Goal: Information Seeking & Learning: Learn about a topic

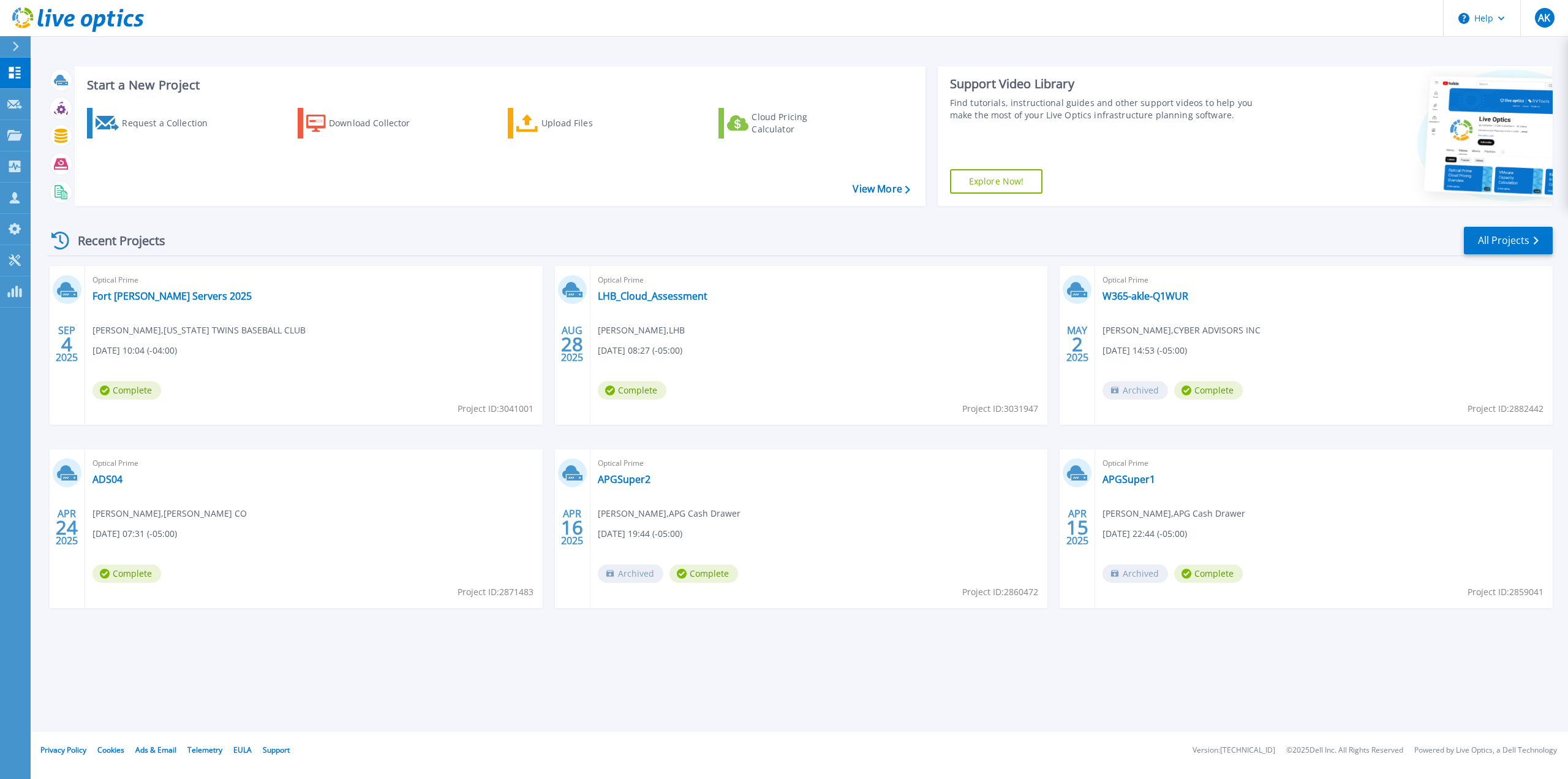
click at [13, 51] on div at bounding box center [21, 47] width 20 height 21
click at [815, 237] on div "Recent Projects All Projects" at bounding box center [800, 241] width 1506 height 31
click at [152, 299] on link "Fort [PERSON_NAME] Servers 2025" at bounding box center [172, 296] width 159 height 12
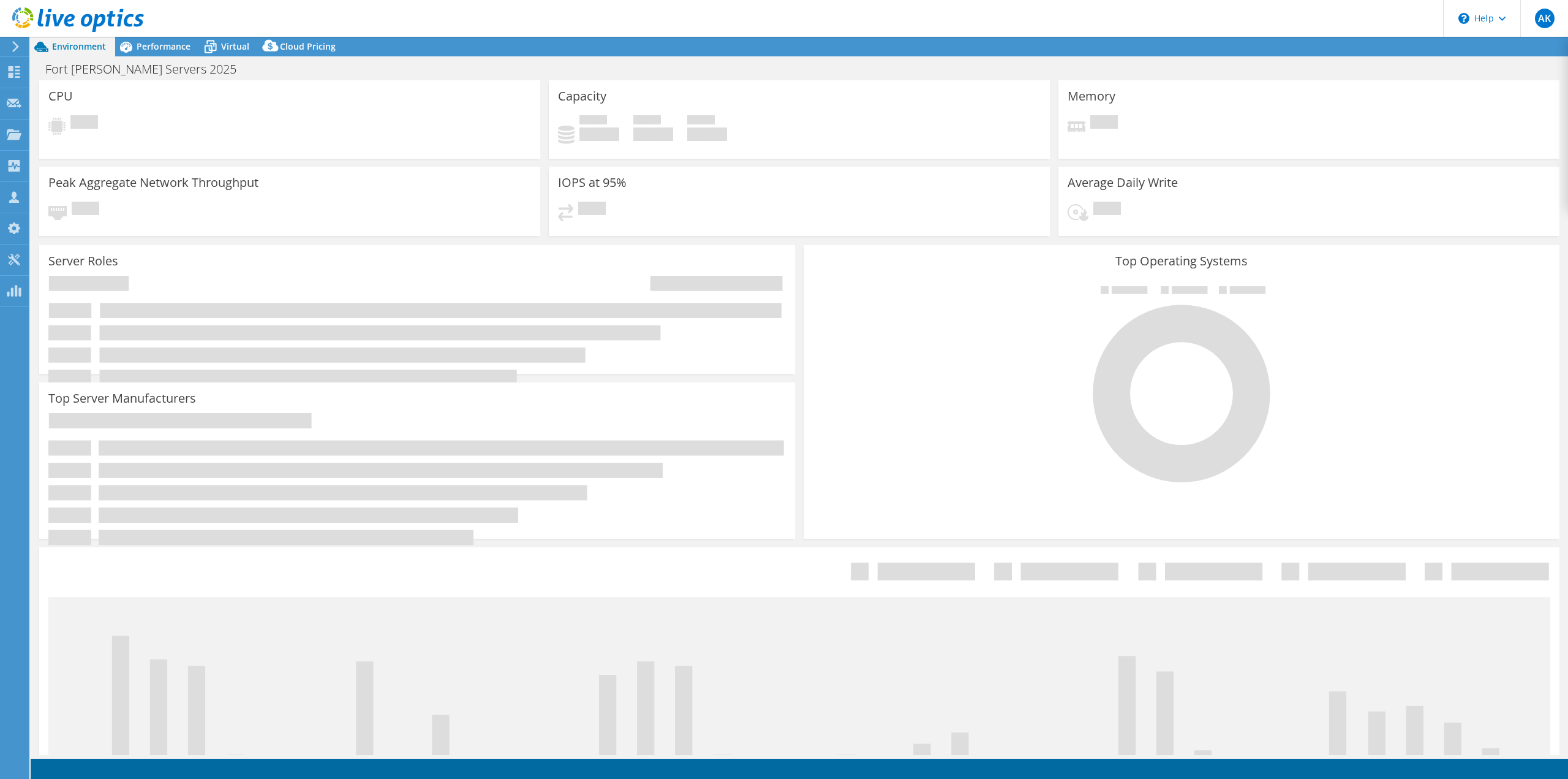
select select "USD"
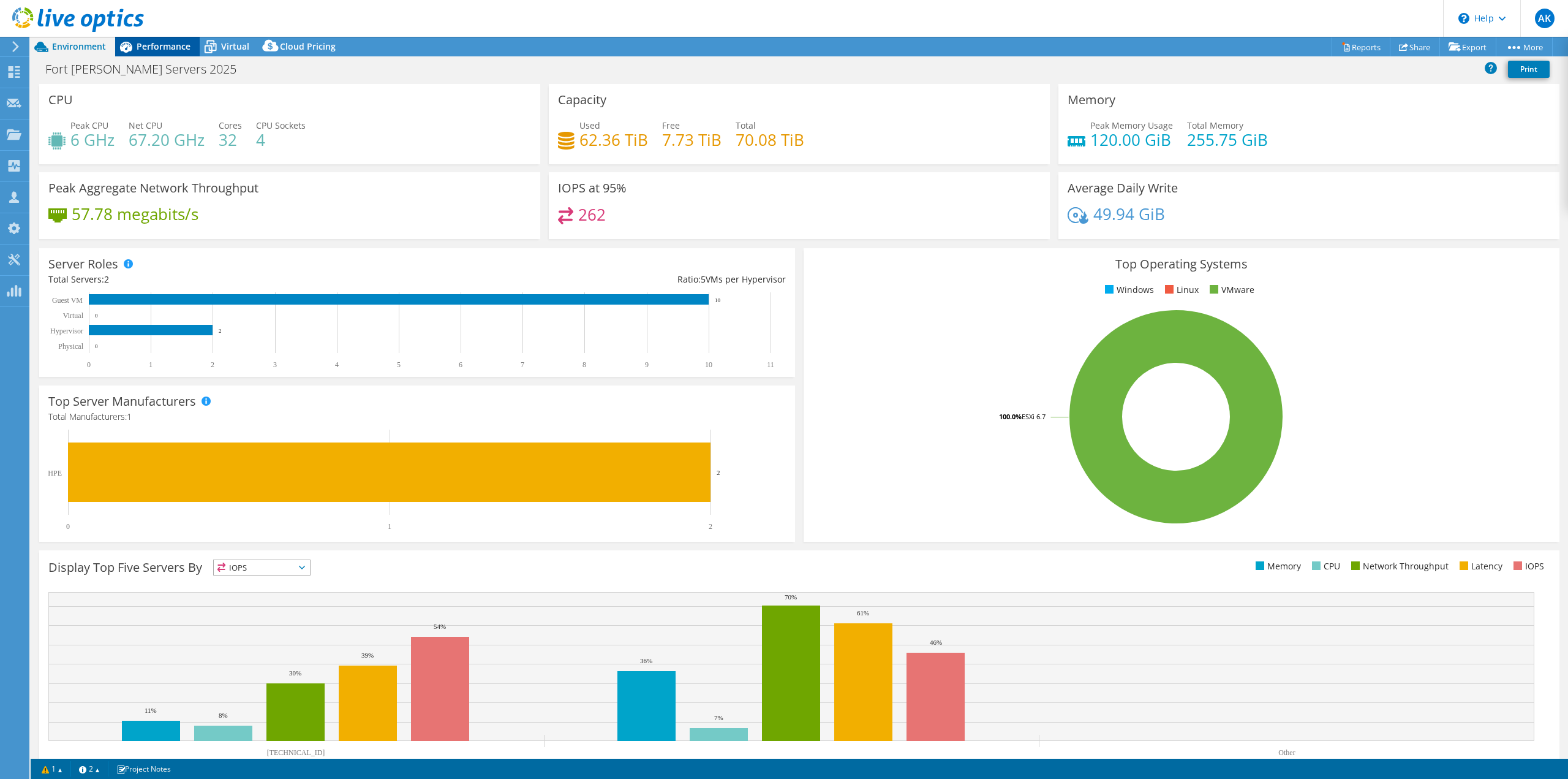
click at [170, 40] on span "Performance" at bounding box center [163, 46] width 54 height 12
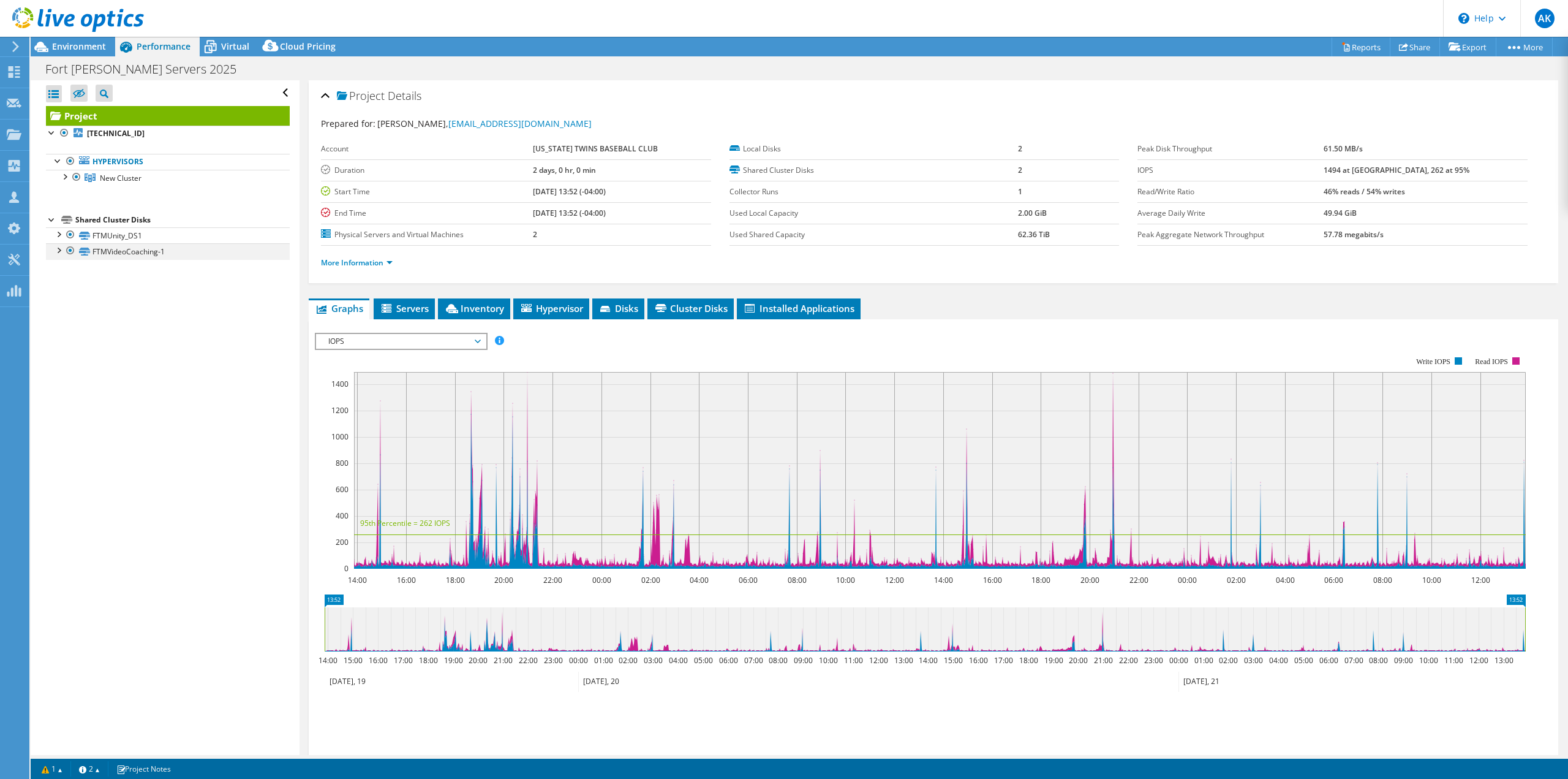
click at [60, 249] on div at bounding box center [58, 249] width 12 height 12
click at [65, 231] on div at bounding box center [71, 234] width 12 height 14
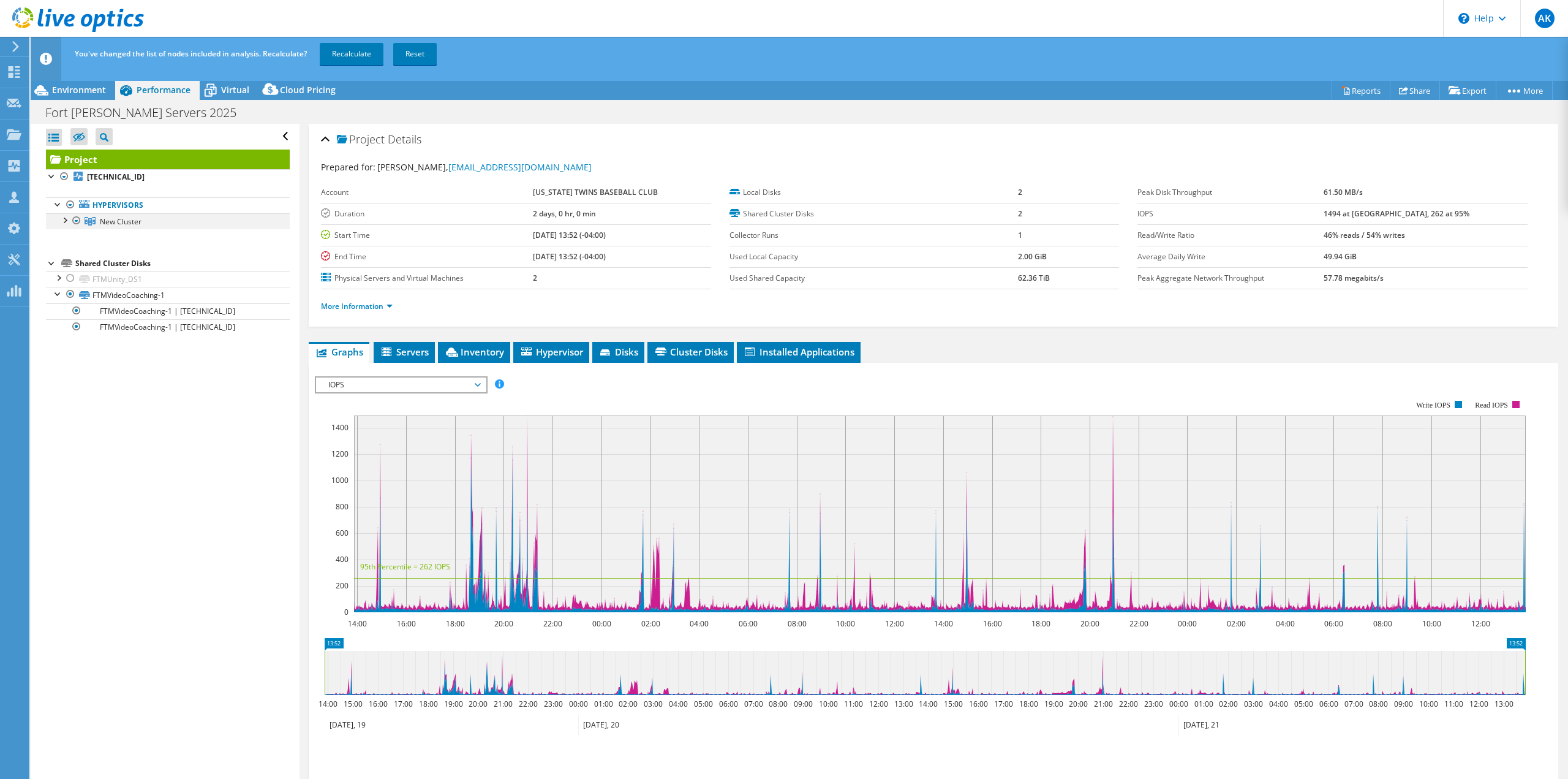
click at [67, 219] on div at bounding box center [64, 220] width 12 height 12
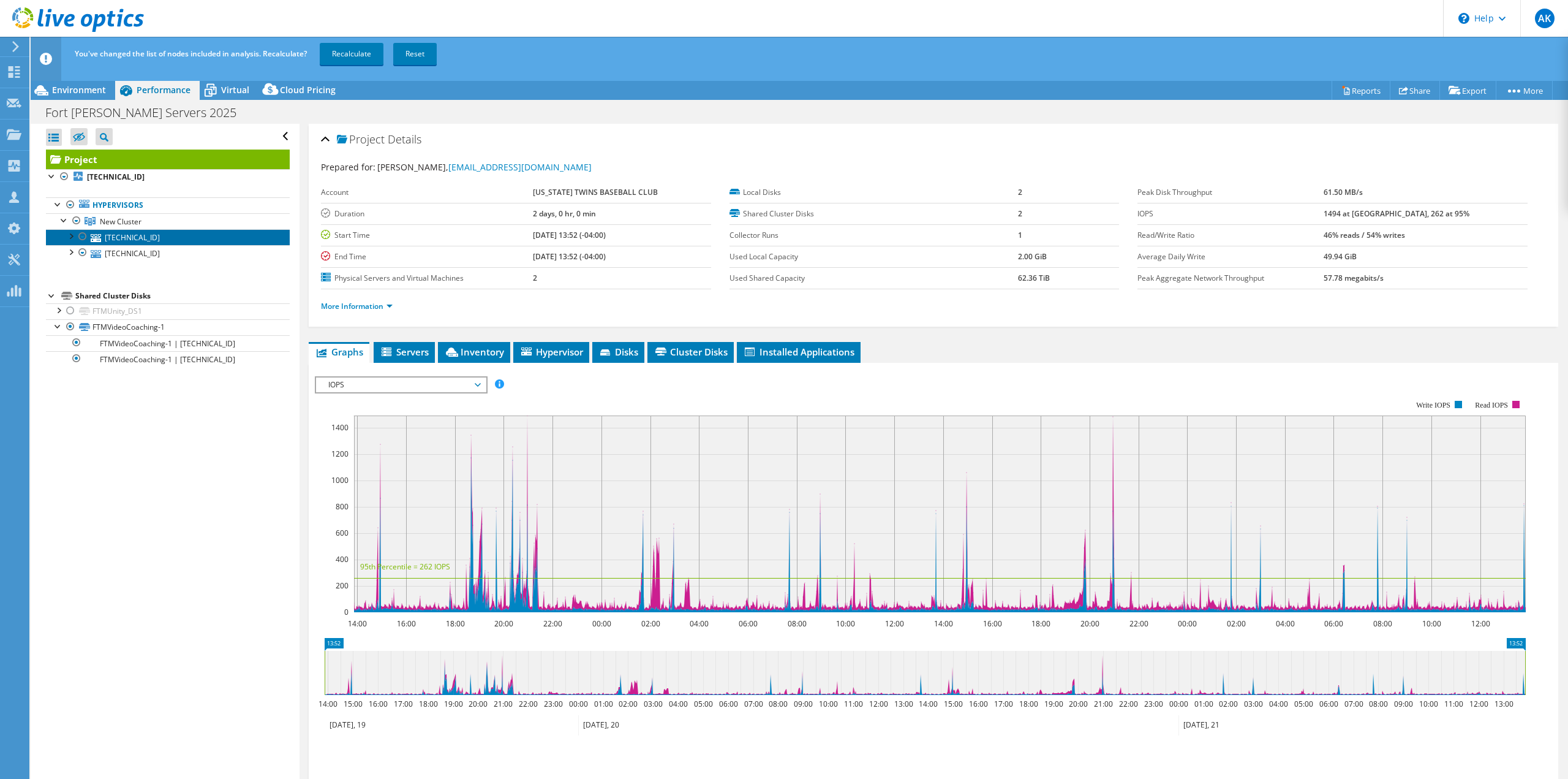
click at [134, 232] on link "[TECHNICAL_ID]" at bounding box center [167, 237] width 243 height 16
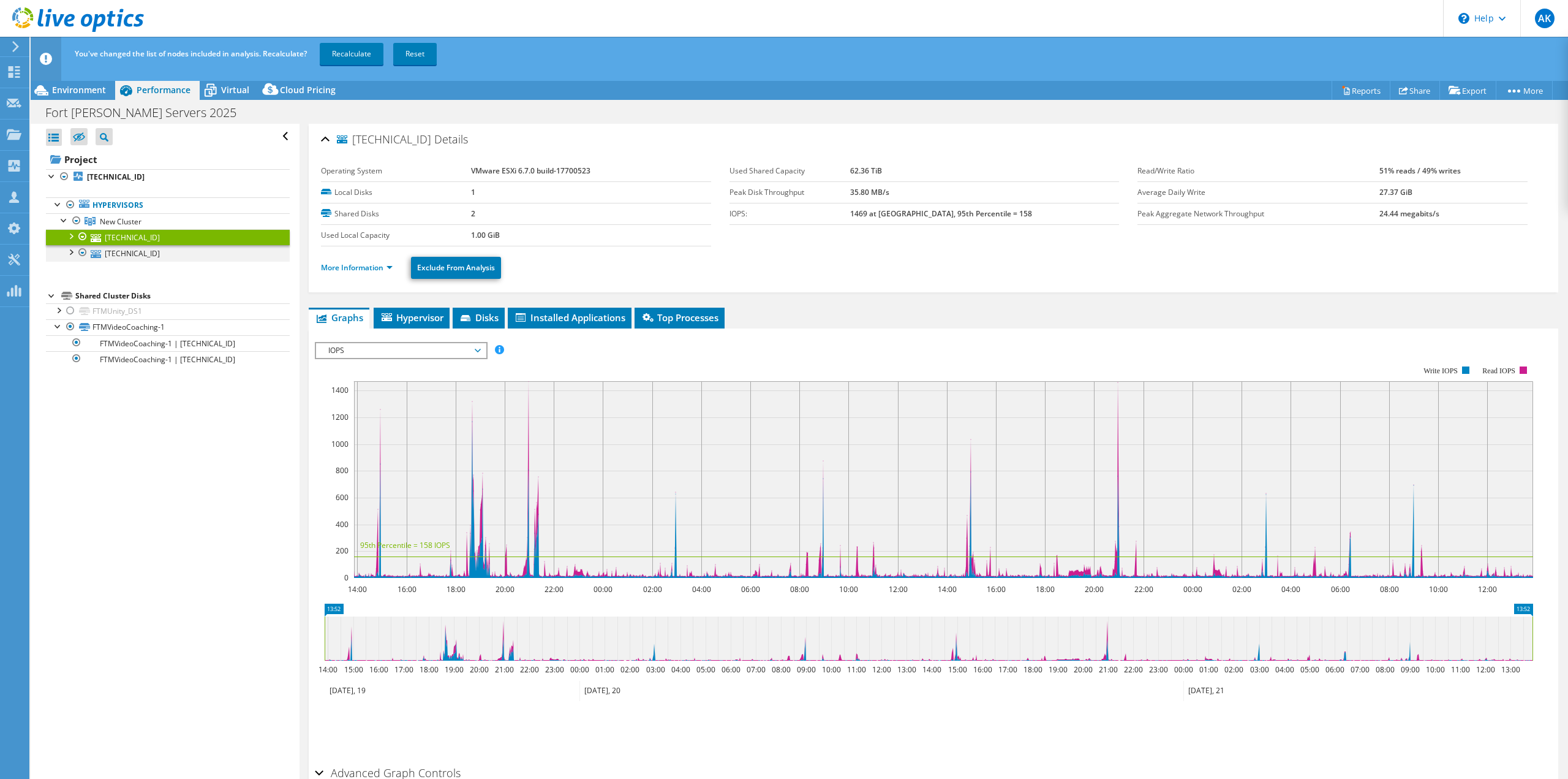
click at [71, 249] on div at bounding box center [71, 251] width 12 height 12
click at [71, 234] on div at bounding box center [71, 235] width 12 height 12
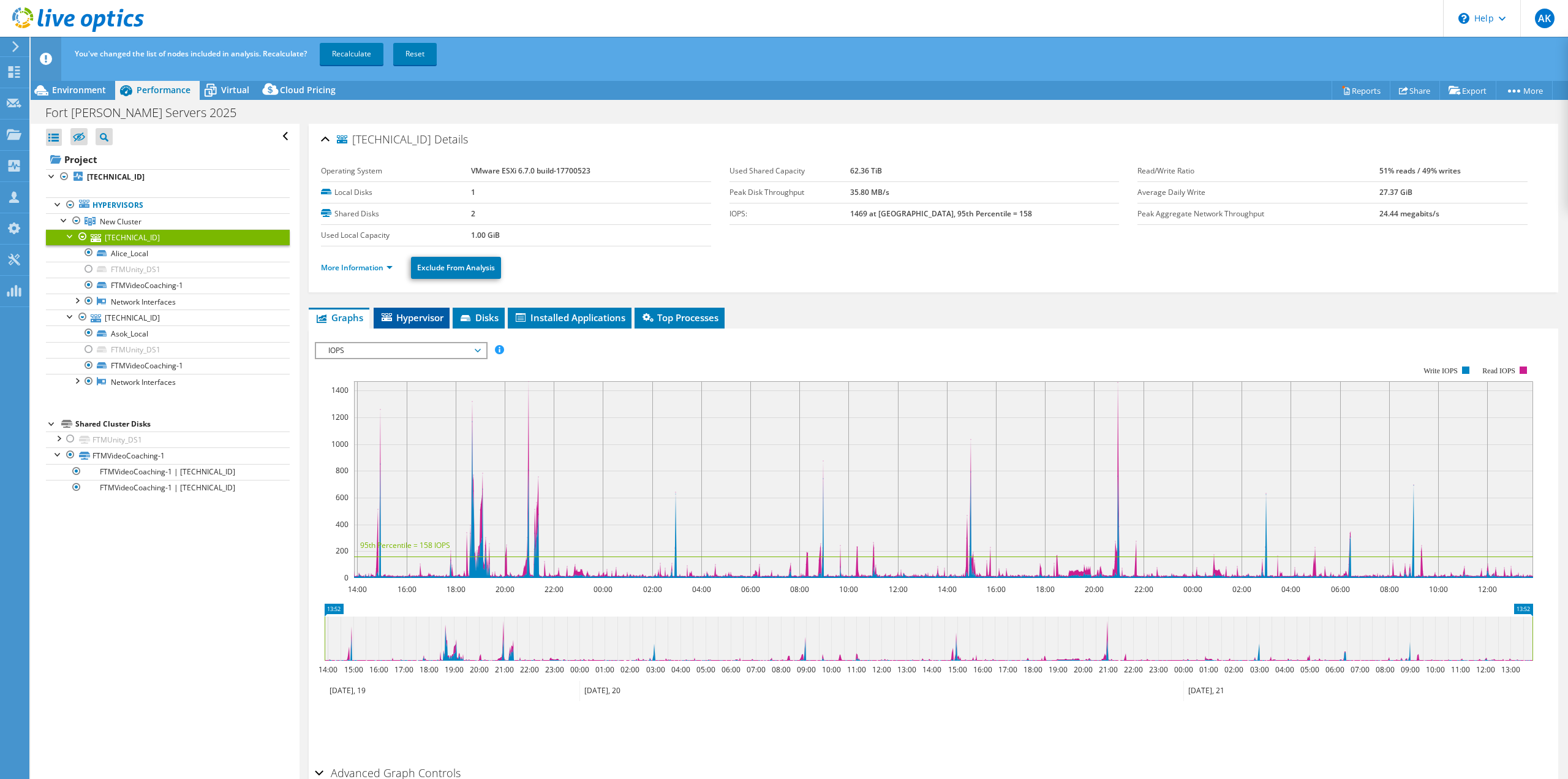
click at [430, 316] on span "Hypervisor" at bounding box center [412, 318] width 64 height 12
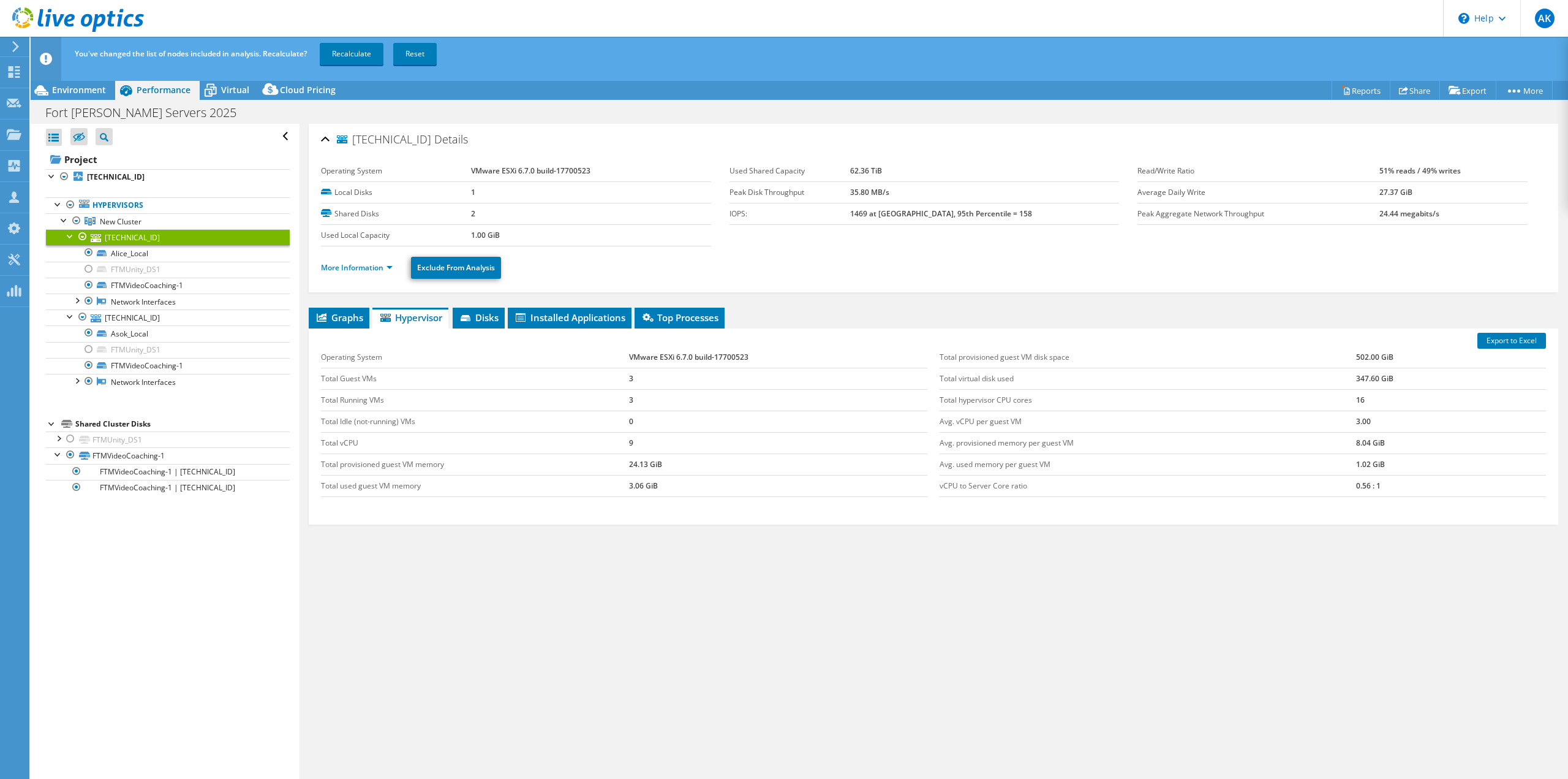
click at [361, 538] on div "Graphs Servers Inventory Hypervisor Disks Cluster Disks Installed Applications …" at bounding box center [934, 461] width 1250 height 306
drag, startPoint x: 623, startPoint y: 356, endPoint x: 752, endPoint y: 360, distance: 129.1
click at [752, 360] on tr "Operating System VMware ESXi 6.7.0 build-17700523" at bounding box center [624, 357] width 606 height 21
click at [892, 509] on div "Export to Excel Operating System VMware ESXi 6.7.0 build-17700523 Total Guest V…" at bounding box center [934, 427] width 1250 height 196
click at [383, 269] on link "More Information" at bounding box center [357, 267] width 71 height 10
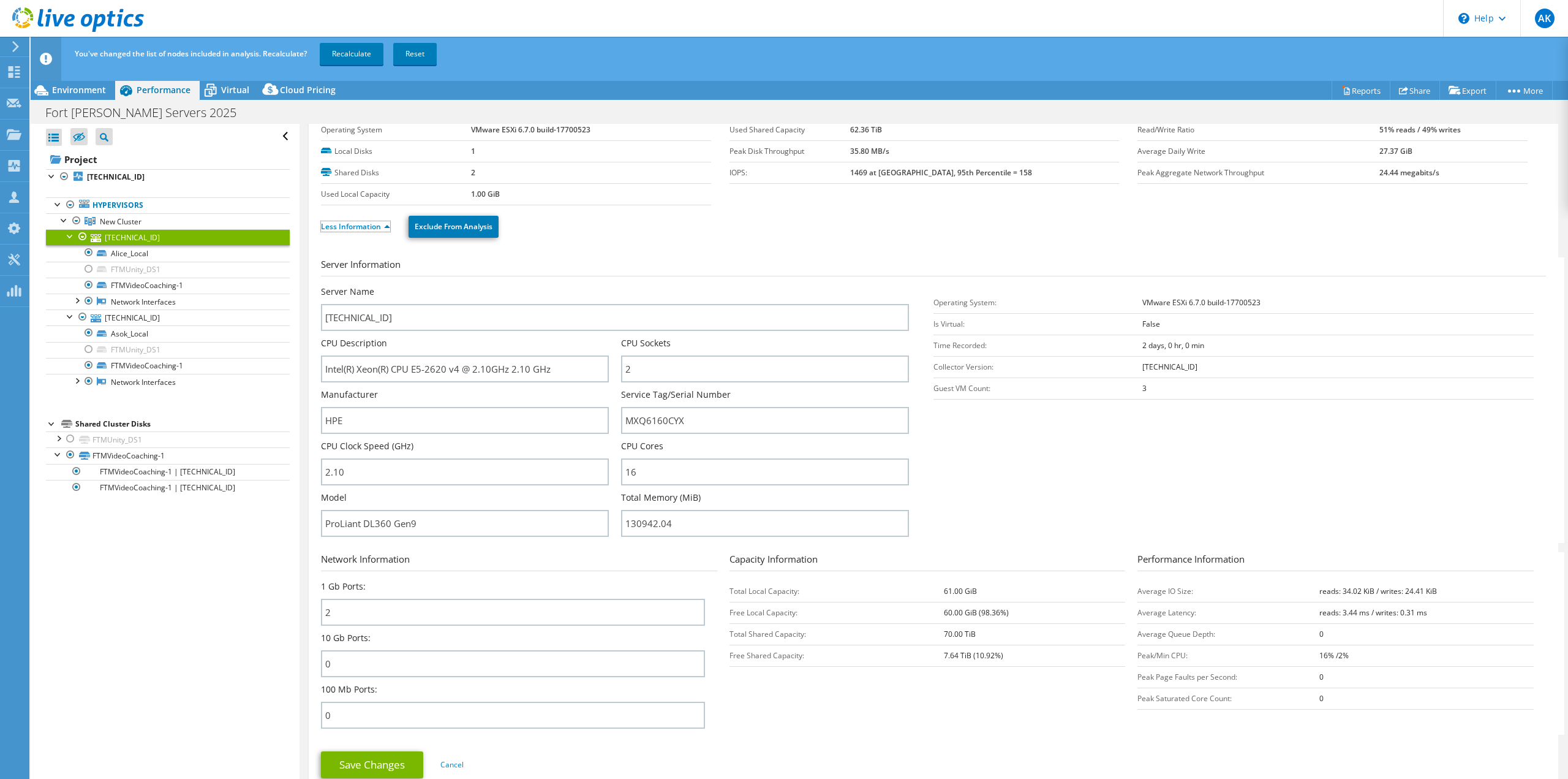
scroll to position [61, 0]
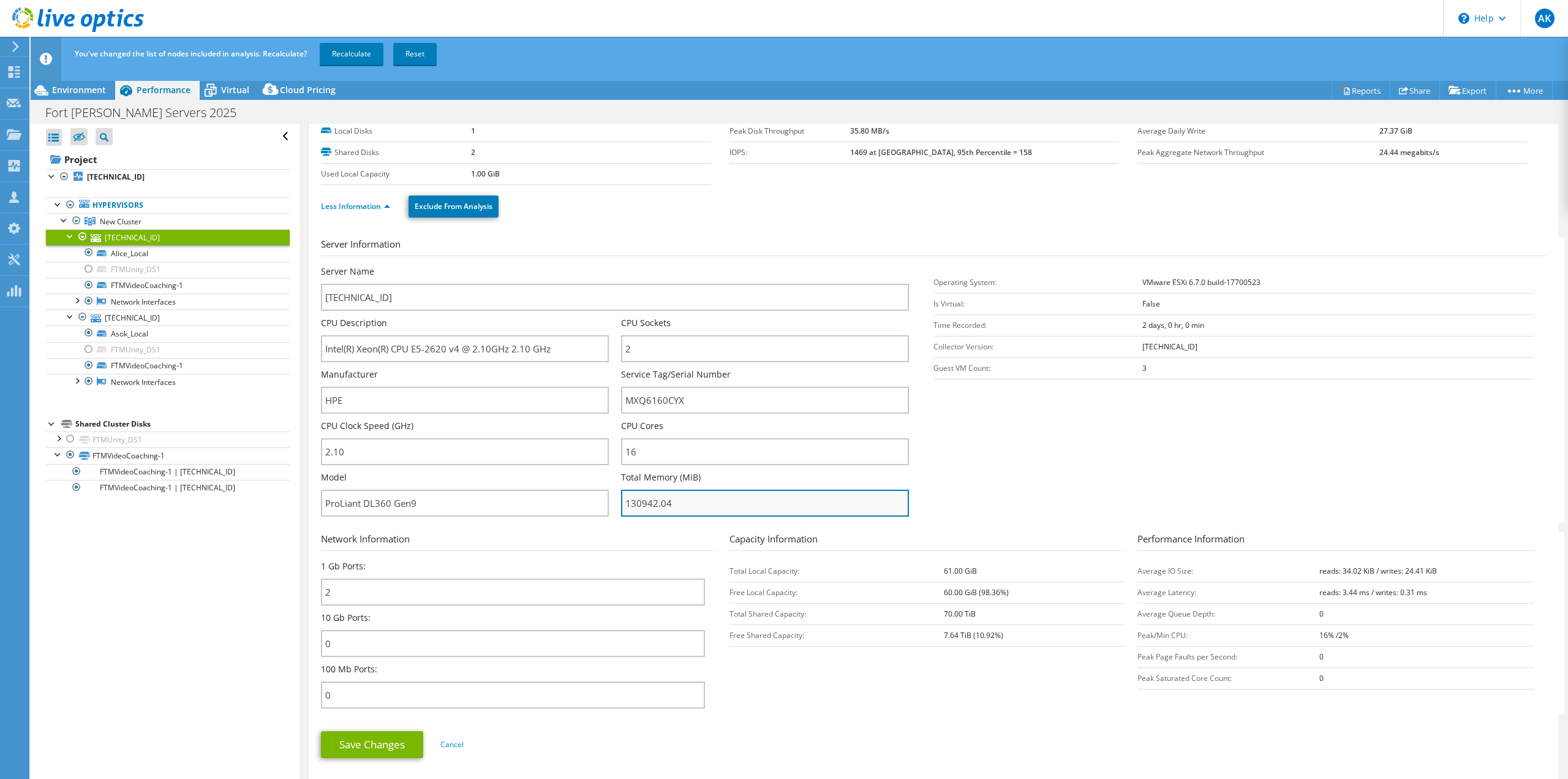
drag, startPoint x: 638, startPoint y: 503, endPoint x: 680, endPoint y: 554, distance: 66.1
click at [638, 504] on input "130942.04" at bounding box center [765, 502] width 288 height 27
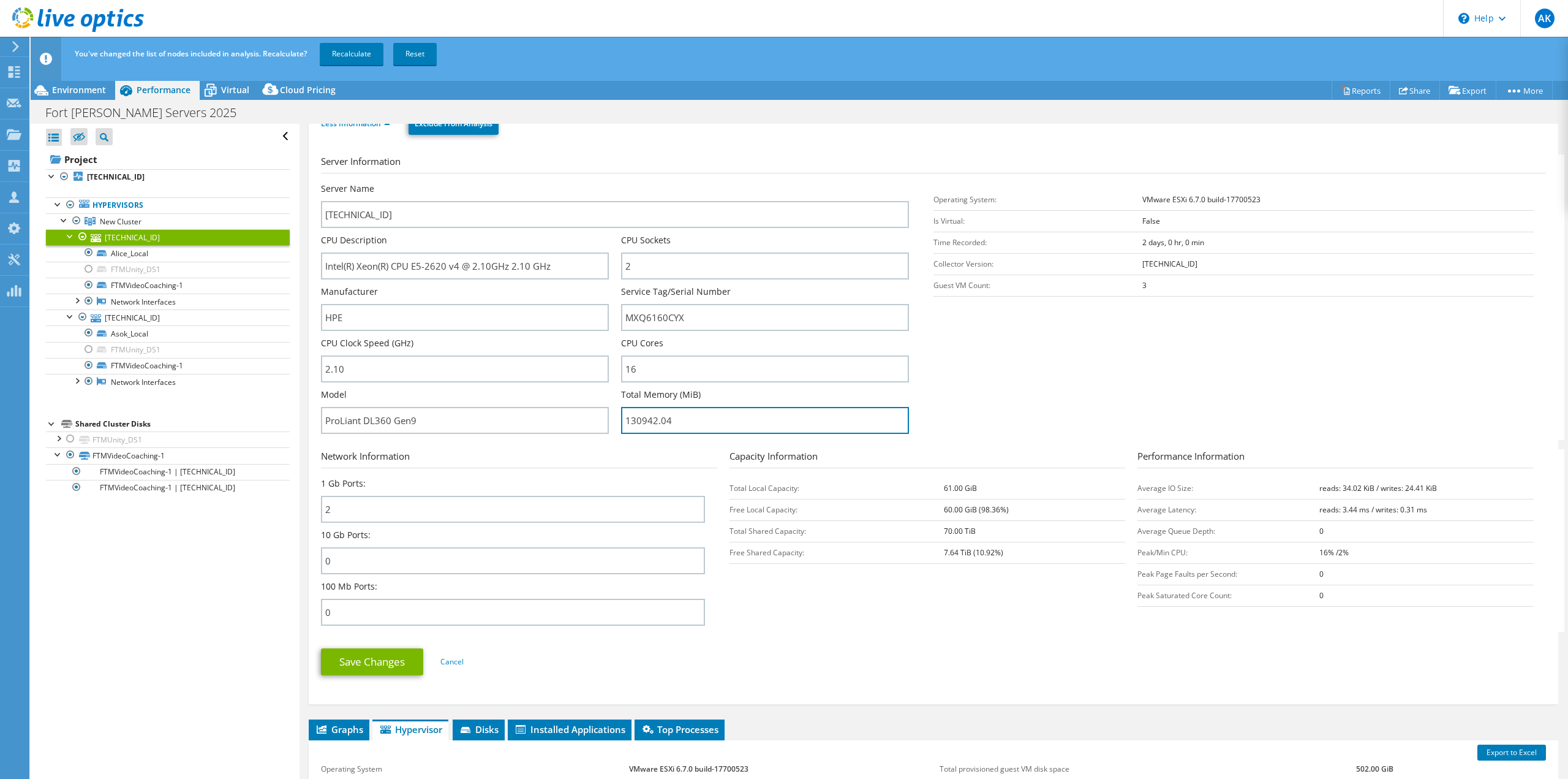
scroll to position [123, 0]
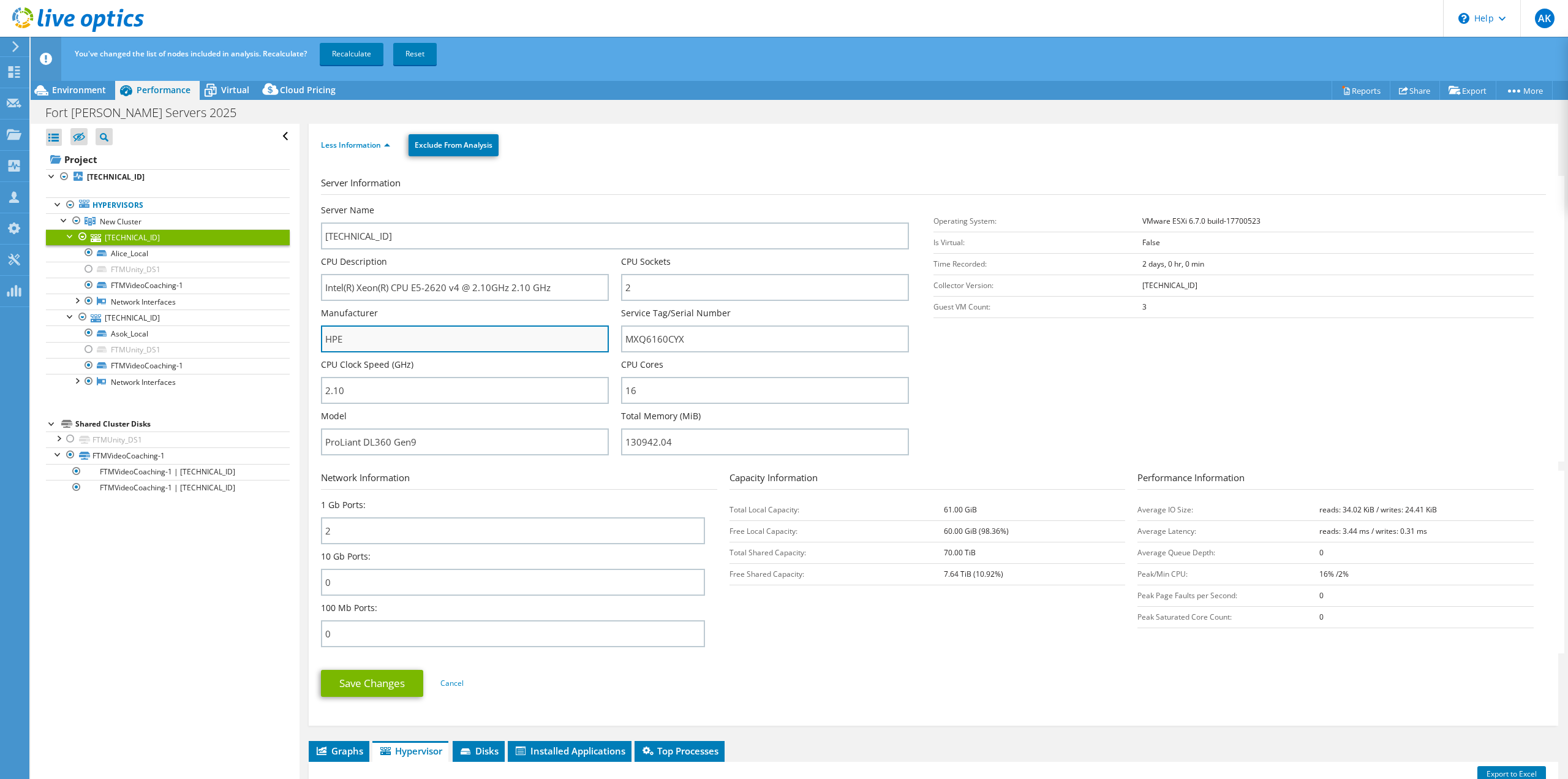
drag, startPoint x: 594, startPoint y: 343, endPoint x: 587, endPoint y: 344, distance: 7.1
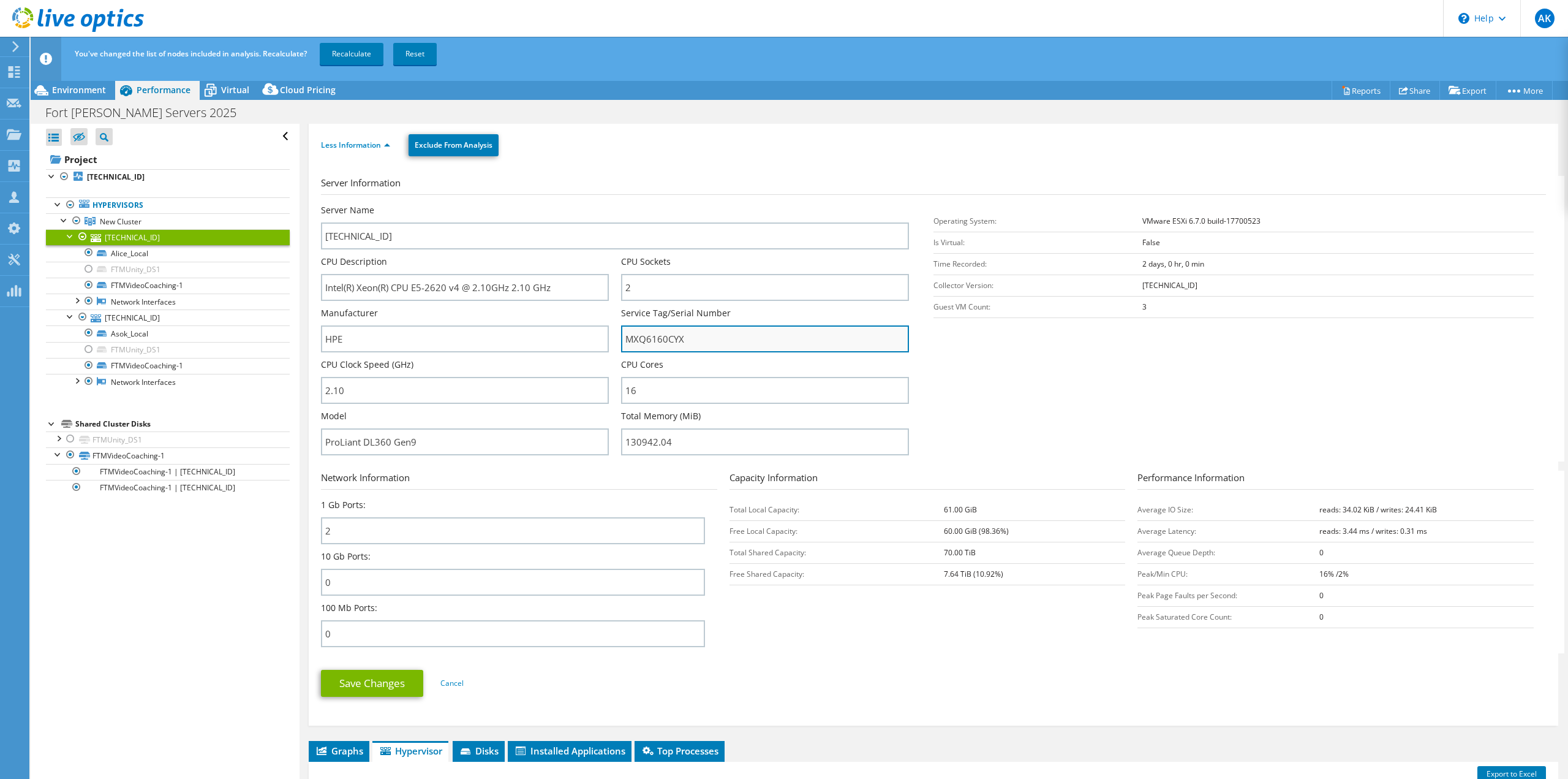
drag, startPoint x: 587, startPoint y: 344, endPoint x: 816, endPoint y: 335, distance: 229.2
click at [816, 335] on input "MXQ6160CYX" at bounding box center [765, 338] width 288 height 27
click at [929, 640] on section "Network Information 1 Gb Ports: 2 10 Gb Ports: 0 100 Mb Ports: 0 Capacity Infor…" at bounding box center [936, 562] width 1231 height 183
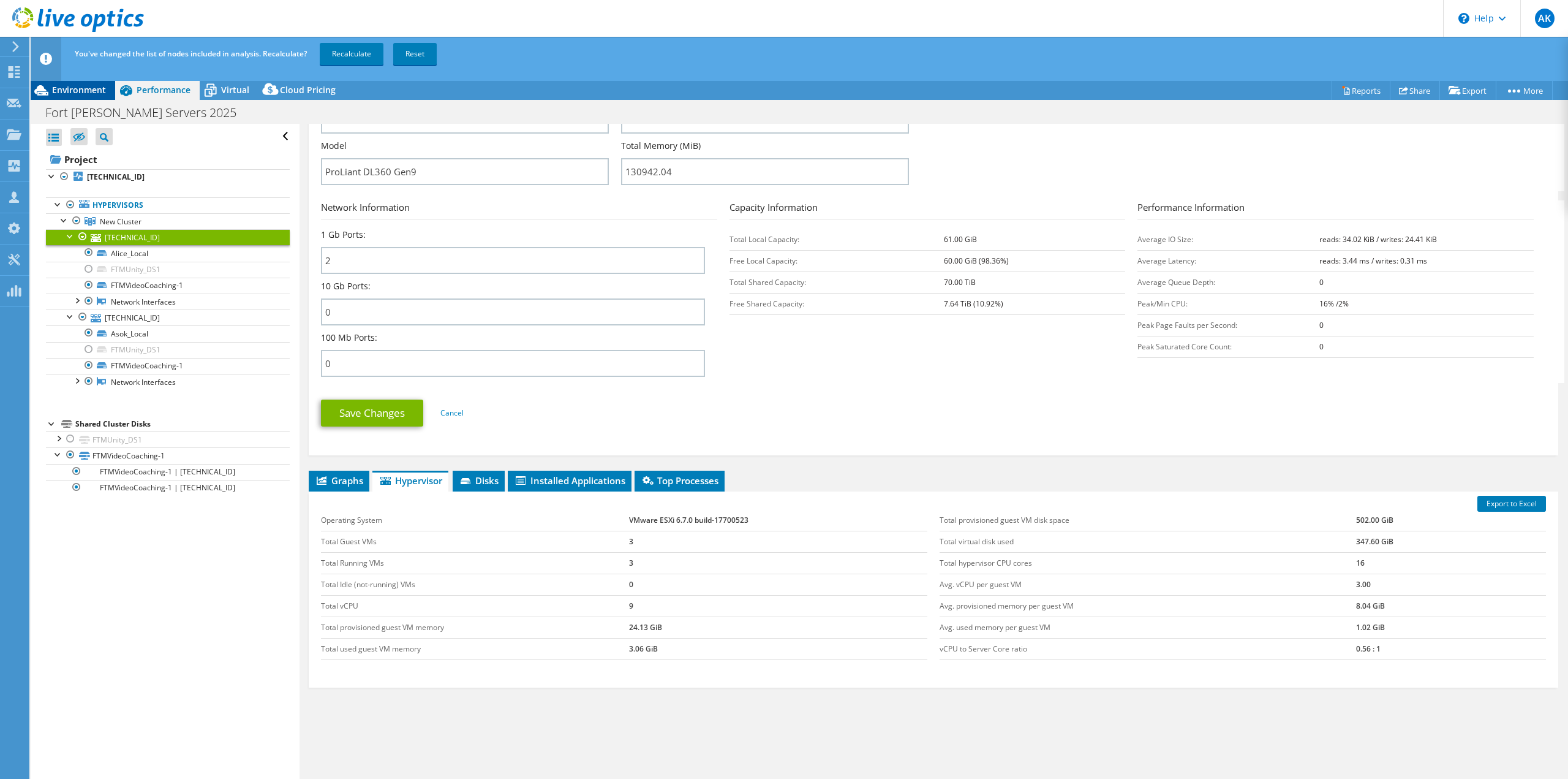
click at [75, 85] on span "Environment" at bounding box center [79, 89] width 54 height 12
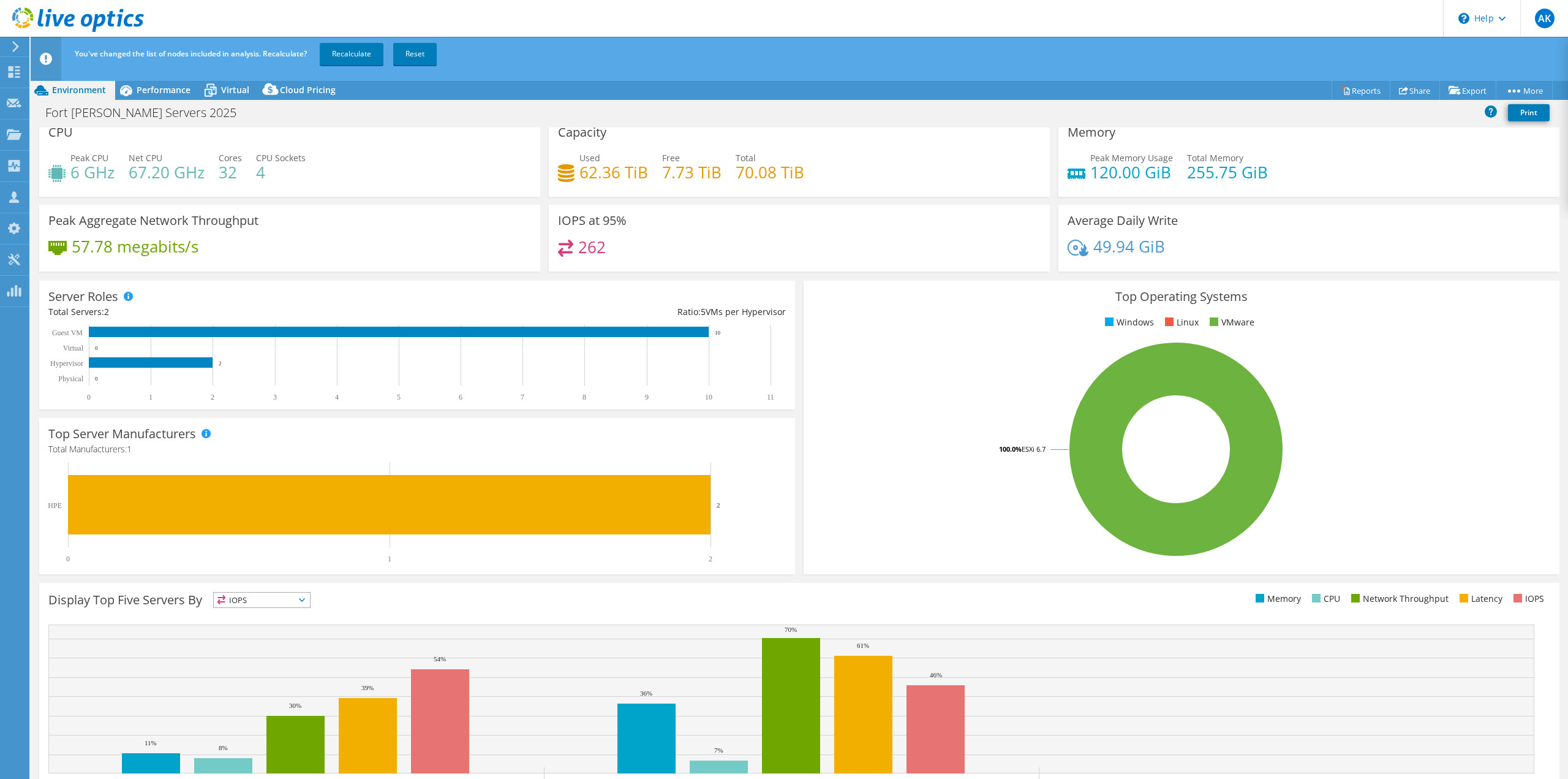
scroll to position [0, 0]
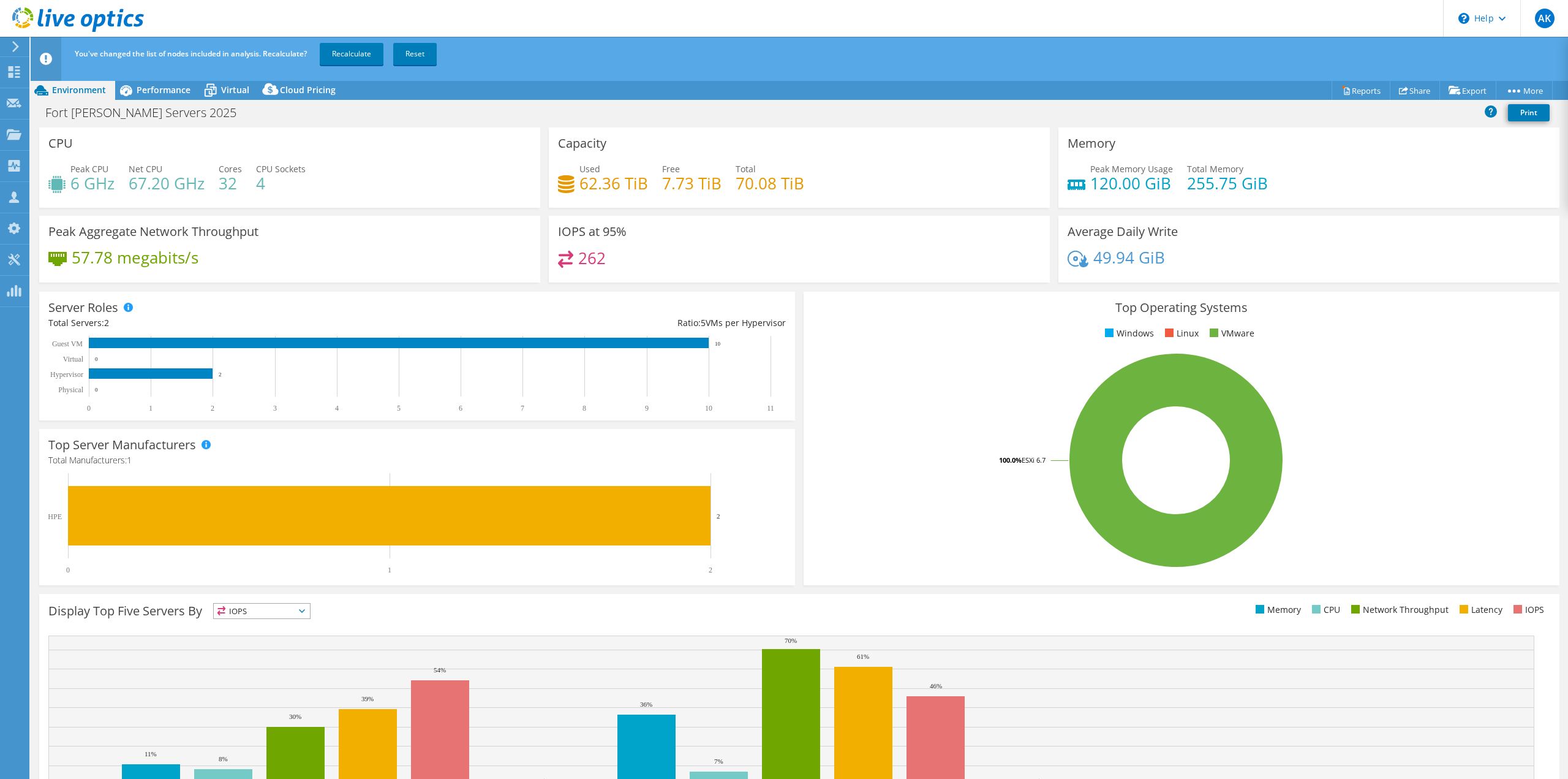
click at [842, 538] on rect at bounding box center [1176, 460] width 726 height 215
drag, startPoint x: 280, startPoint y: 184, endPoint x: 269, endPoint y: 192, distance: 13.6
click at [231, 191] on div "Peak CPU 6 GHz Net CPU 67.20 GHz Cores 32 CPU Sockets 4" at bounding box center [290, 183] width 483 height 40
click at [300, 193] on div "Peak CPU 6 GHz Net CPU 67.20 GHz Cores 32 CPU Sockets 4" at bounding box center [290, 183] width 483 height 40
drag, startPoint x: 585, startPoint y: 181, endPoint x: 533, endPoint y: 183, distance: 52.0
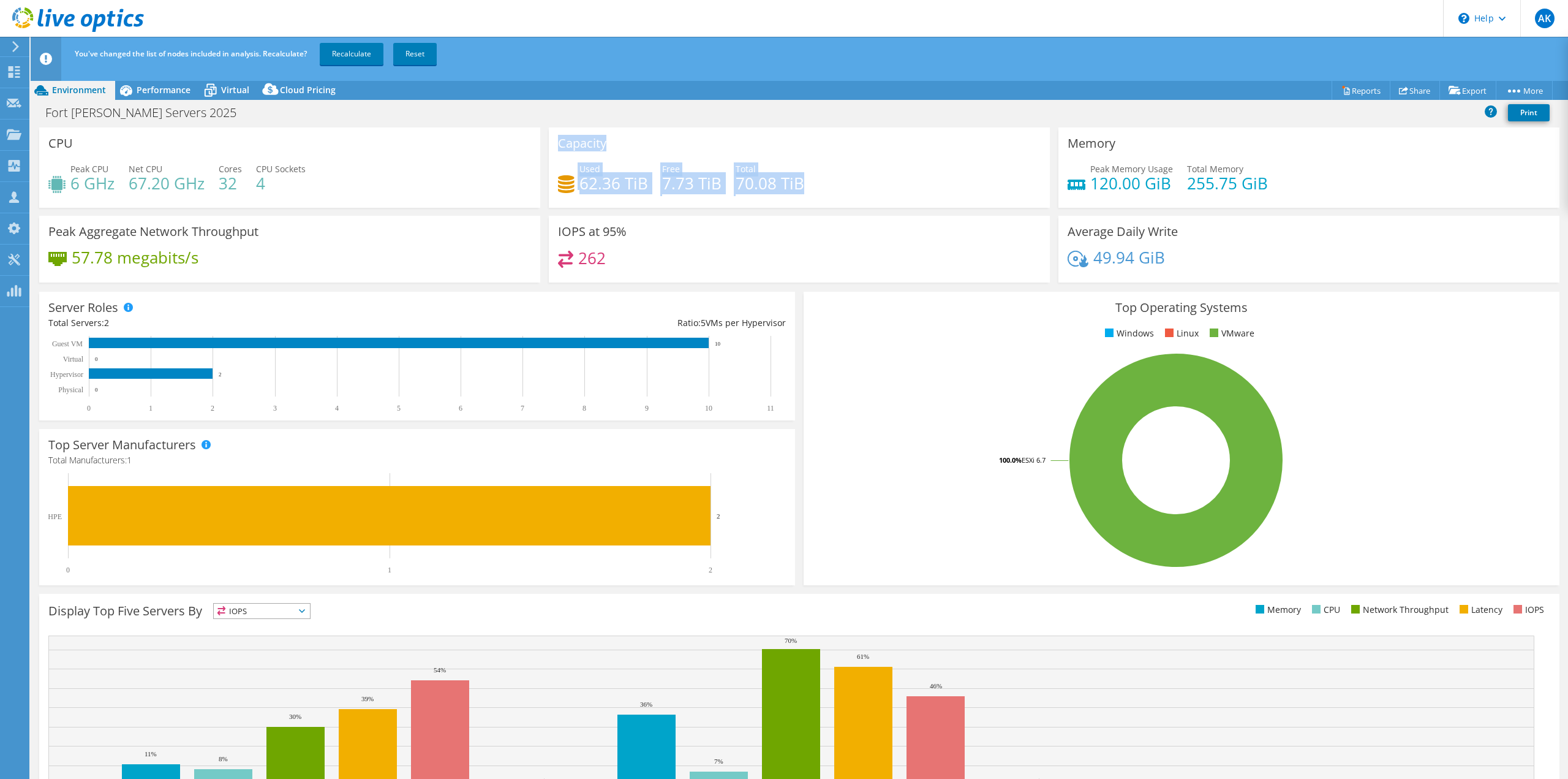
click at [533, 183] on div "CPU Peak CPU 6 GHz Net CPU 67.20 GHz Cores 32 CPU Sockets 4 Capacity Used 62.36…" at bounding box center [799, 209] width 1529 height 163
click at [454, 189] on div "Peak CPU 6 GHz Net CPU 67.20 GHz Cores 32 CPU Sockets 4" at bounding box center [290, 183] width 483 height 40
drag, startPoint x: 93, startPoint y: 186, endPoint x: 420, endPoint y: 154, distance: 328.6
click at [420, 154] on div "CPU Peak CPU 6 GHz Net CPU 67.20 GHz Cores 32 CPU Sockets 4" at bounding box center [289, 167] width 501 height 80
click at [329, 180] on div "Peak CPU 6 GHz Net CPU 67.20 GHz Cores 32 CPU Sockets 4" at bounding box center [290, 183] width 483 height 40
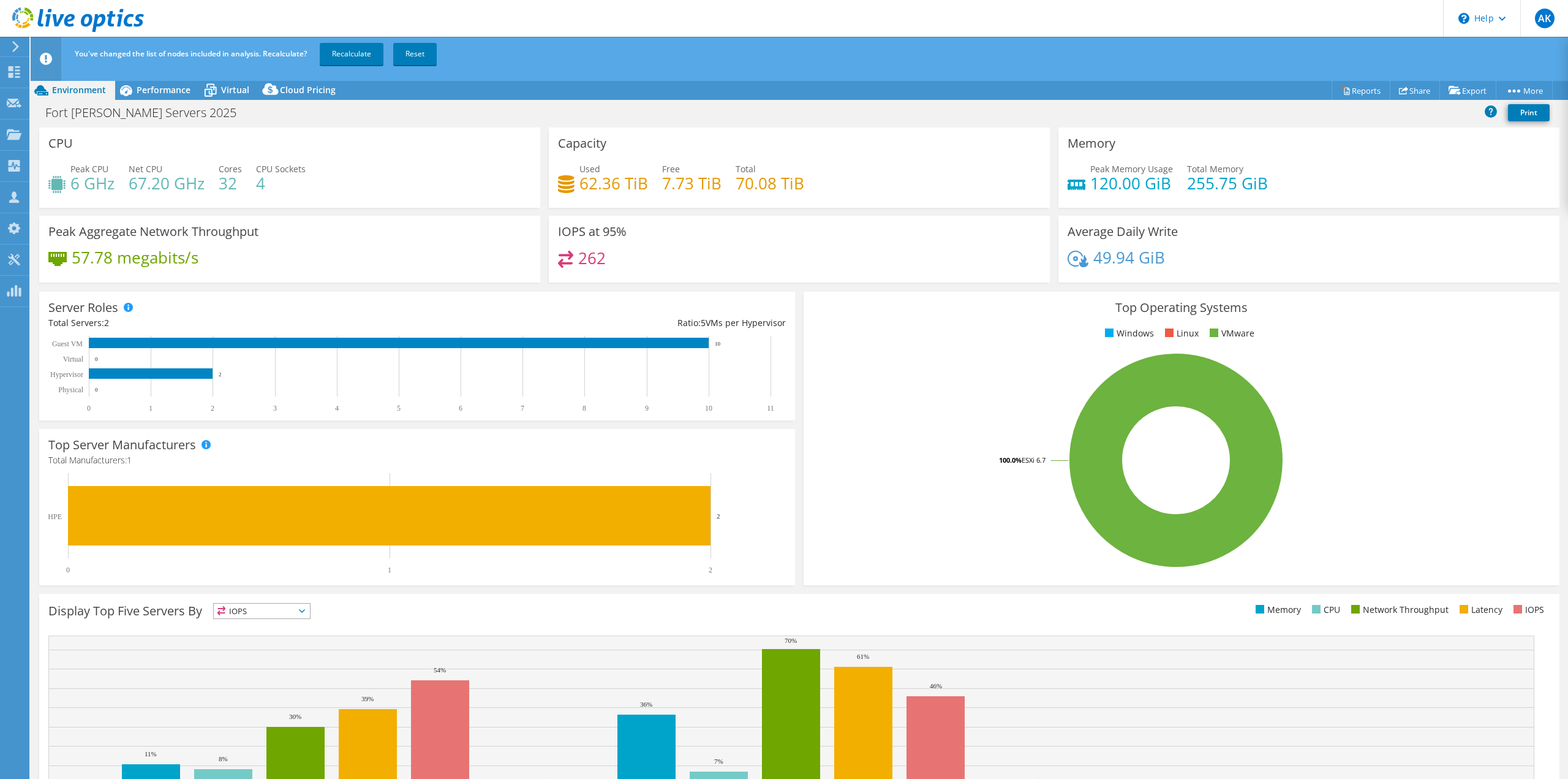
click at [329, 180] on div "Peak CPU 6 GHz Net CPU 67.20 GHz Cores 32 CPU Sockets 4" at bounding box center [290, 183] width 483 height 40
click at [174, 95] on span "Performance" at bounding box center [163, 89] width 54 height 12
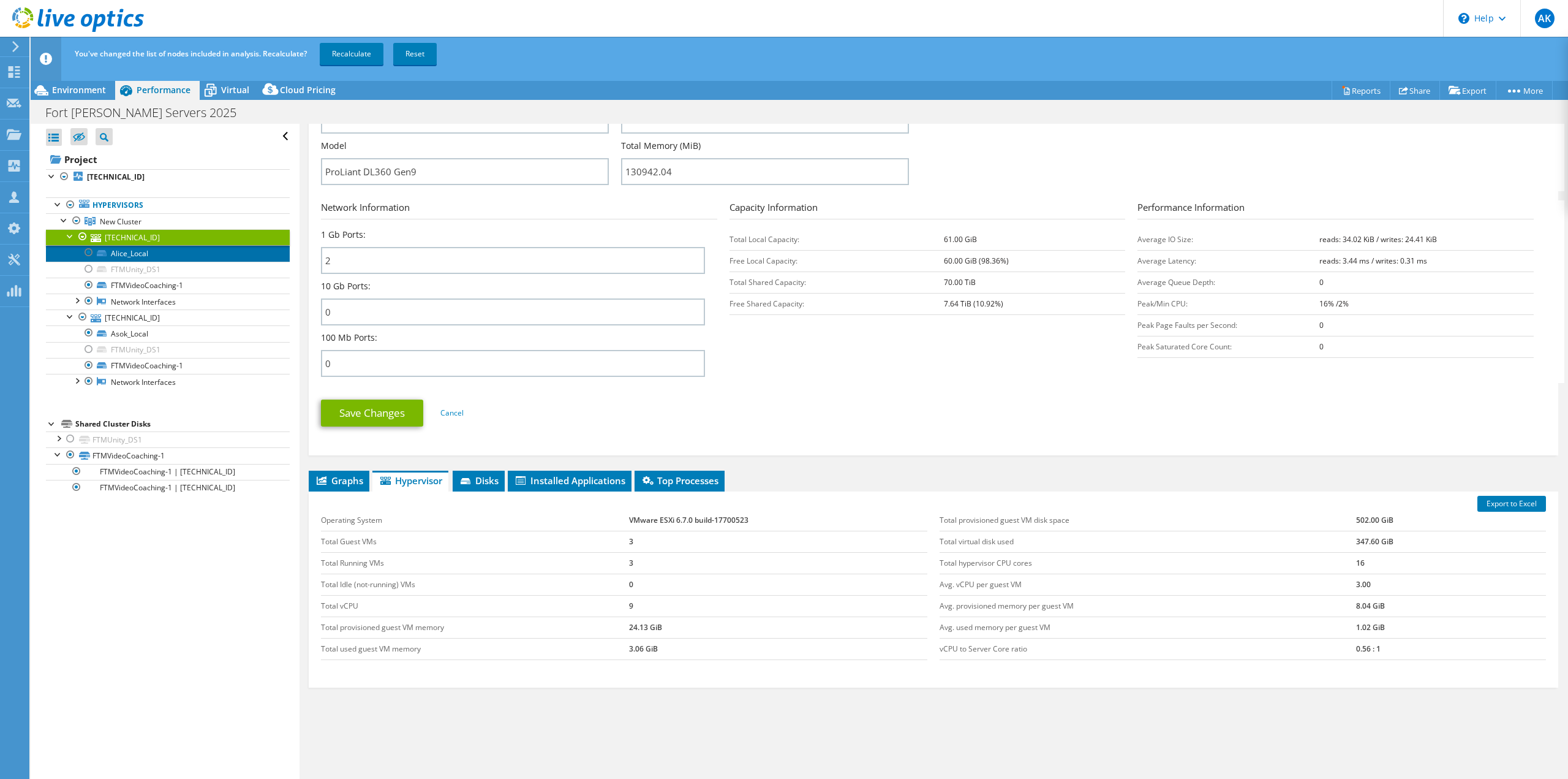
click at [159, 252] on link "Alice_Local" at bounding box center [167, 253] width 243 height 16
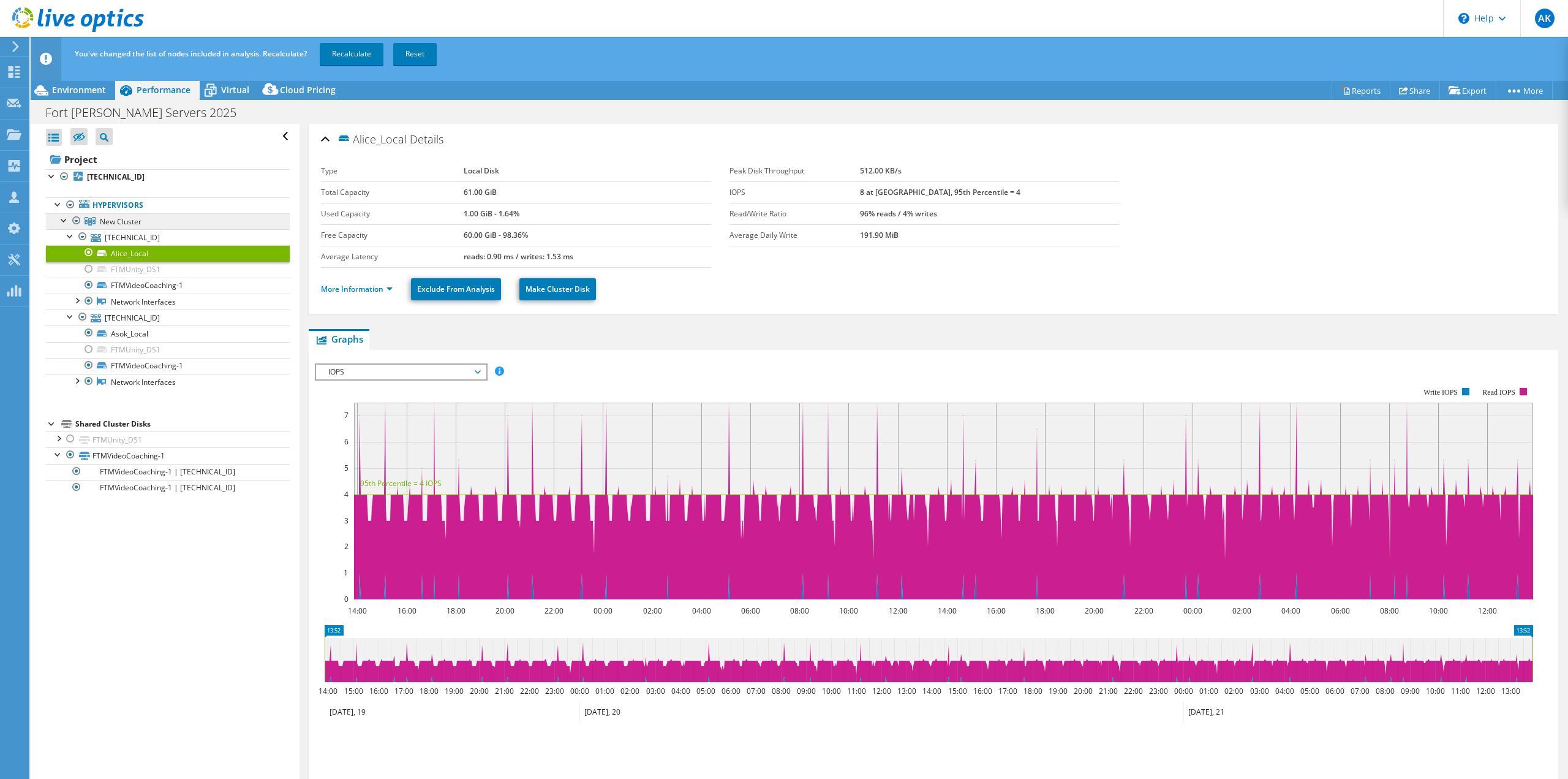
click at [126, 218] on span "New Cluster" at bounding box center [121, 221] width 42 height 10
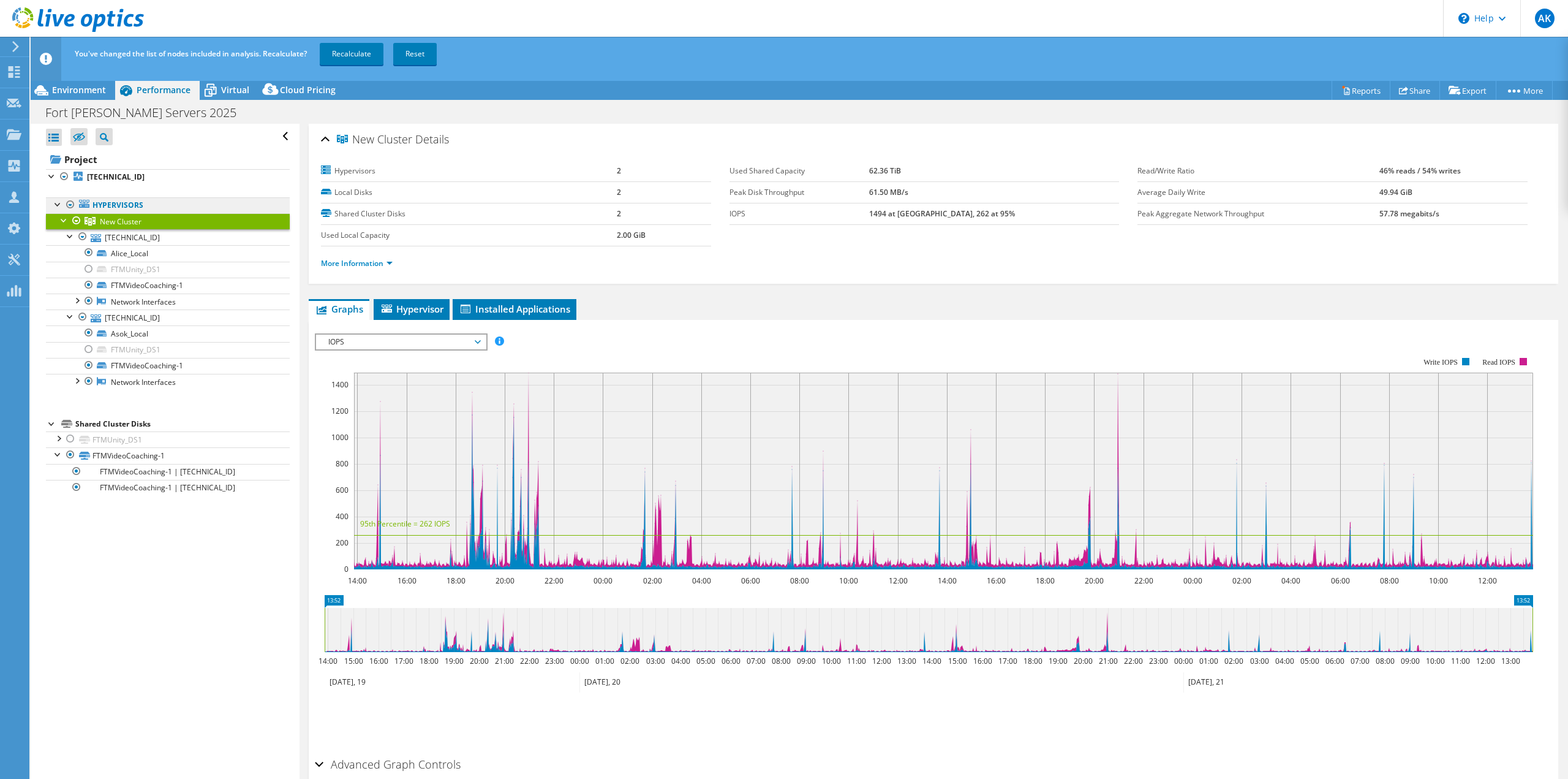
click at [128, 206] on link "Hypervisors" at bounding box center [167, 205] width 243 height 16
click at [126, 178] on b "[TECHNICAL_ID]" at bounding box center [116, 176] width 58 height 10
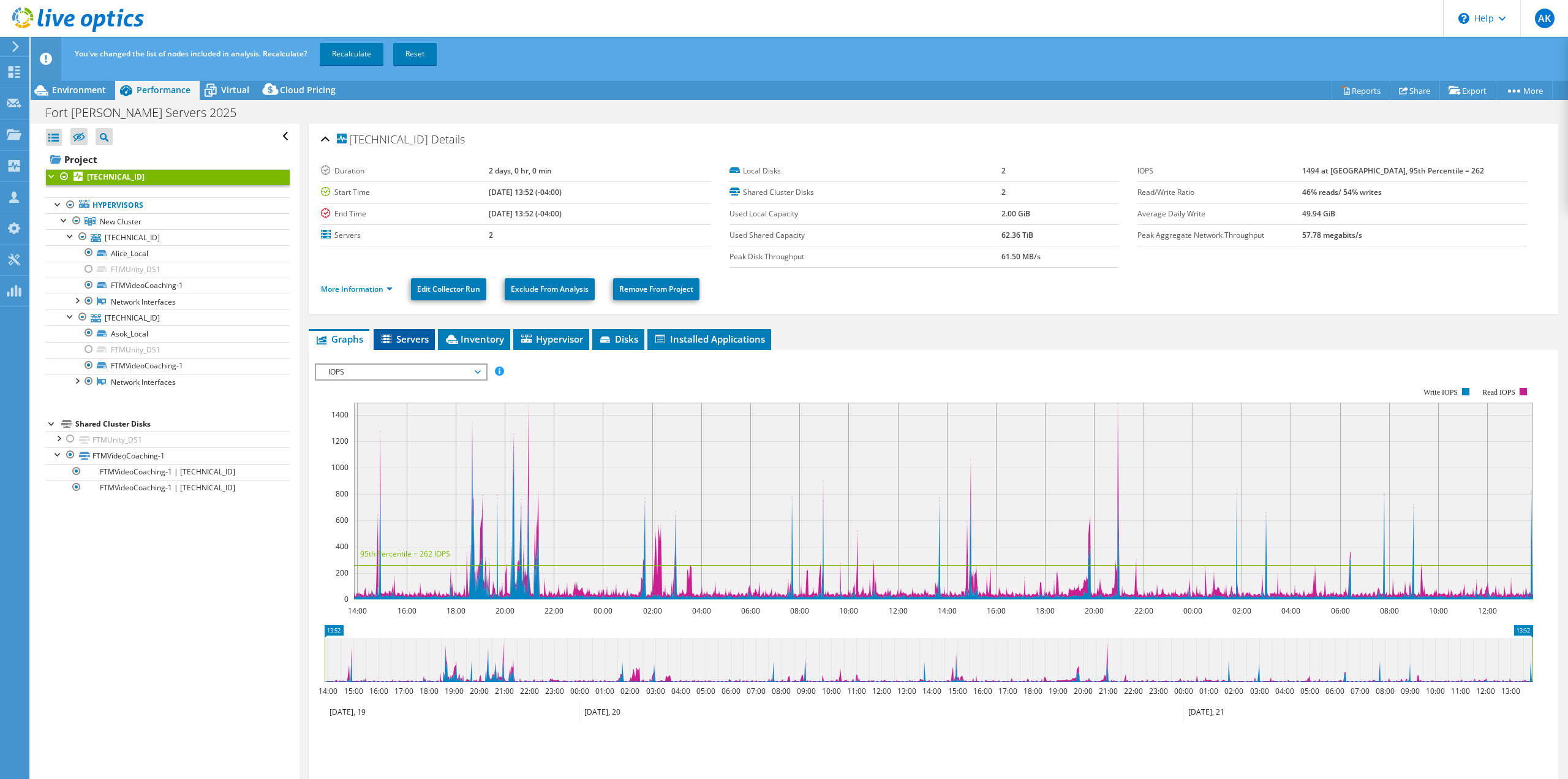
click at [407, 332] on li "Servers" at bounding box center [404, 340] width 61 height 21
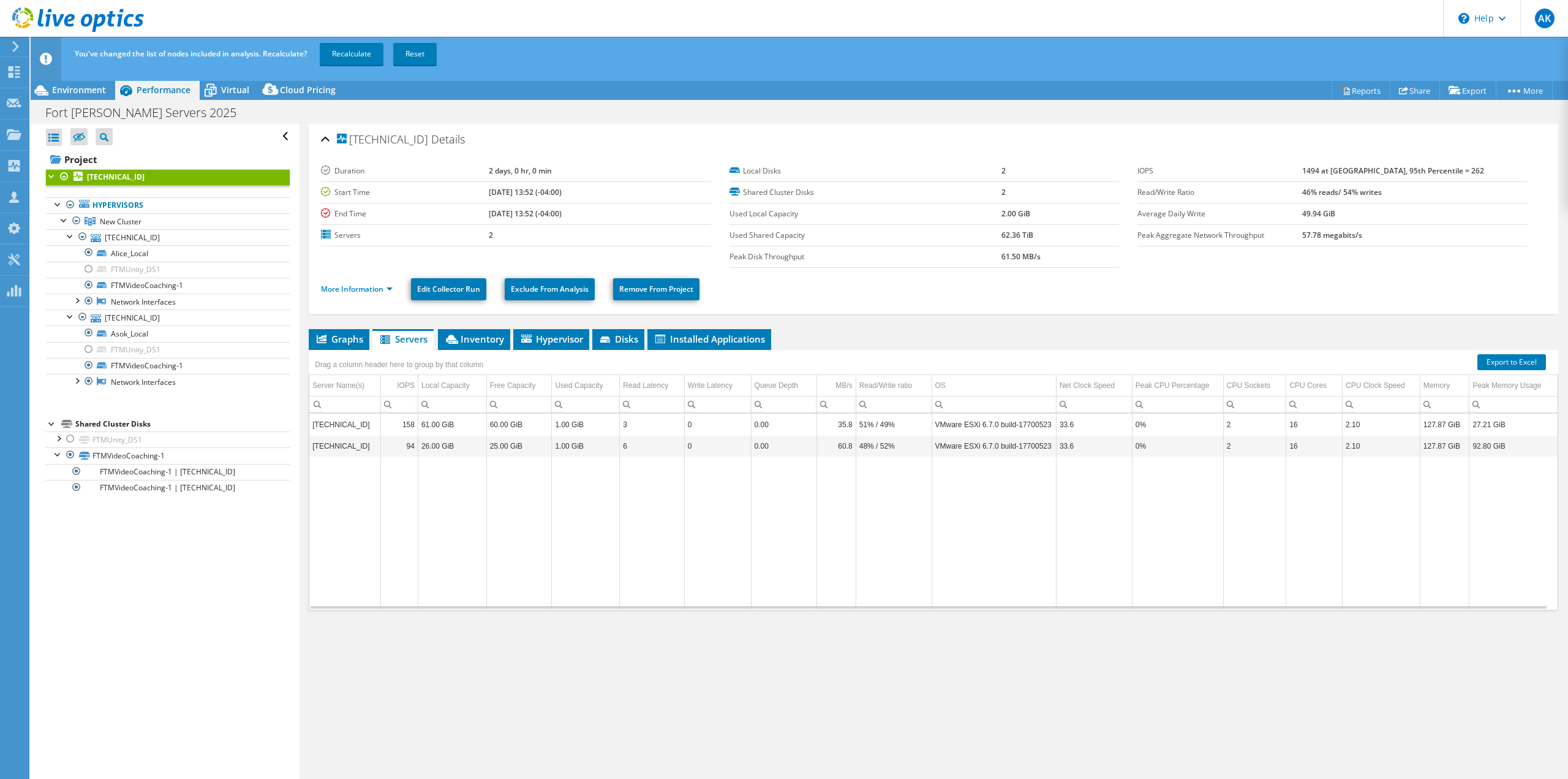
drag, startPoint x: 643, startPoint y: 624, endPoint x: 641, endPoint y: 633, distance: 9.2
click at [643, 625] on div "Graphs Servers Inventory Hypervisor Disks Cluster Disks Installed Applications …" at bounding box center [934, 482] width 1250 height 306
click at [598, 640] on div "[TECHNICAL_ID] Details Duration 2 days, 0 hr, 0 min Start Time [DATE] 13:52 (-0…" at bounding box center [934, 461] width 1268 height 675
click at [870, 68] on div "You've changed the list of nodes included in analysis. Recalculate? Recalculate…" at bounding box center [822, 54] width 1501 height 34
click at [75, 86] on span "Environment" at bounding box center [79, 89] width 54 height 12
